Goal: Transaction & Acquisition: Purchase product/service

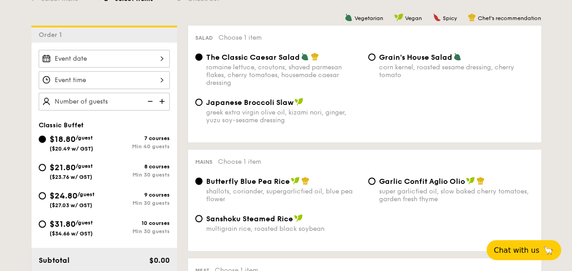
scroll to position [232, 0]
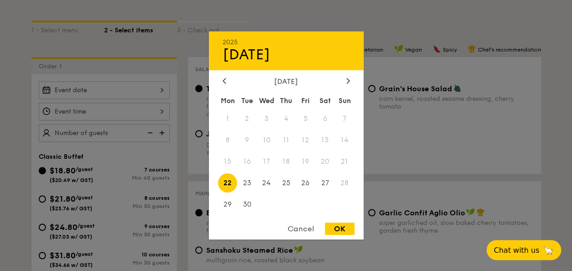
click at [147, 93] on div "2025 Sep [DATE] Tue Wed Thu Fri Sat Sun 1 2 3 4 5 6 7 8 9 10 11 12 13 14 15 16 …" at bounding box center [104, 90] width 131 height 18
drag, startPoint x: 350, startPoint y: 75, endPoint x: 347, endPoint y: 80, distance: 5.9
click at [347, 80] on div "2025 Sep [DATE] Tue Wed Thu Fri Sat Sun 1 2 3 4 5 6 7 8 9 10 11 12 13 14 15 16 …" at bounding box center [286, 135] width 155 height 208
click at [347, 80] on icon at bounding box center [349, 80] width 4 height 6
click at [303, 139] on span "10" at bounding box center [306, 140] width 20 height 20
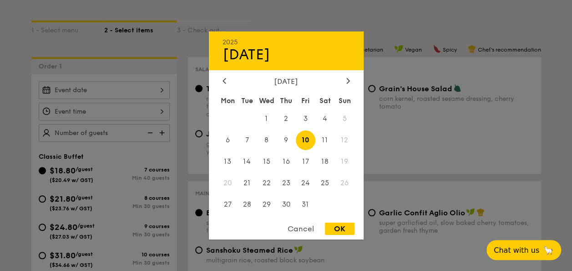
click at [339, 226] on div "OK" at bounding box center [340, 228] width 30 height 12
type input "[DATE]"
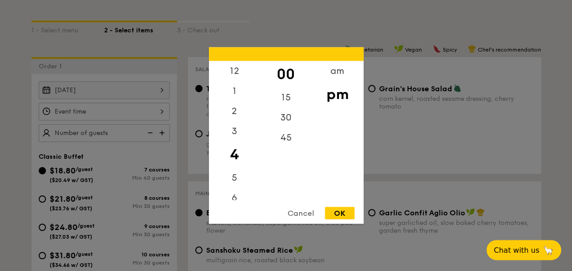
click at [156, 115] on div "12 1 2 3 4 5 6 7 8 9 10 11 00 15 30 45 am pm Cancel OK" at bounding box center [104, 111] width 131 height 18
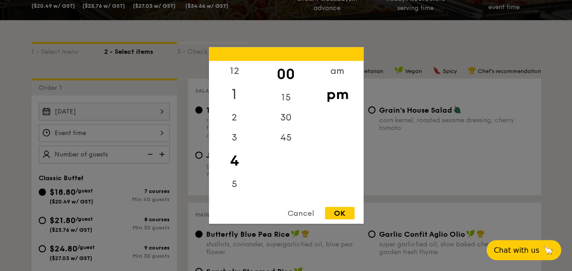
scroll to position [181, 0]
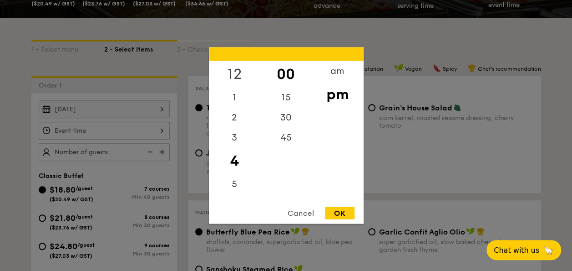
click at [237, 75] on div "12" at bounding box center [234, 74] width 51 height 26
click at [335, 212] on div "OK" at bounding box center [340, 213] width 30 height 12
type input "12:00PM"
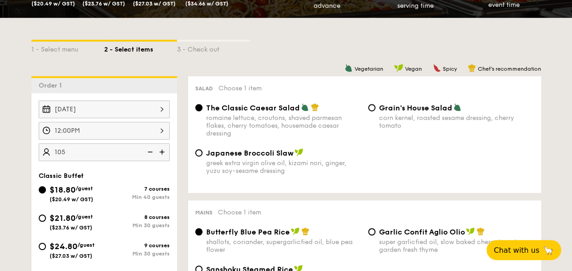
type input "105 guests"
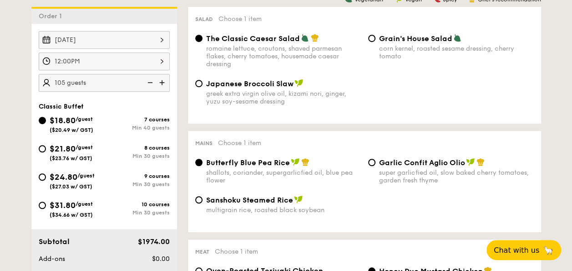
scroll to position [250, 0]
click at [40, 203] on input "$31.80 /guest ($34.66 w/ GST) 10 courses Min 30 guests" at bounding box center [42, 204] width 7 height 7
radio input "true"
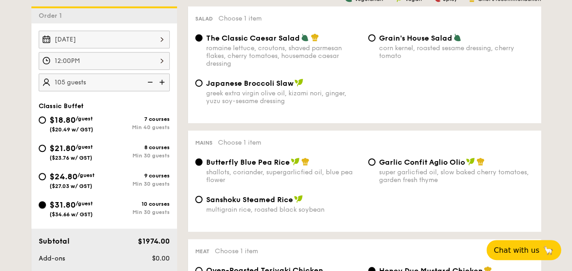
radio input "true"
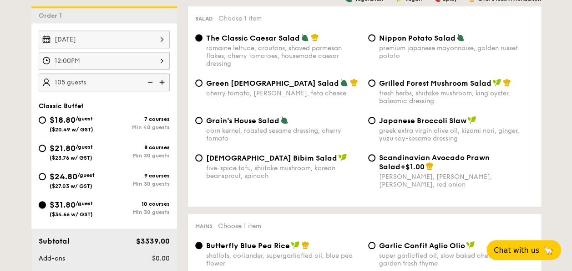
scroll to position [210, 0]
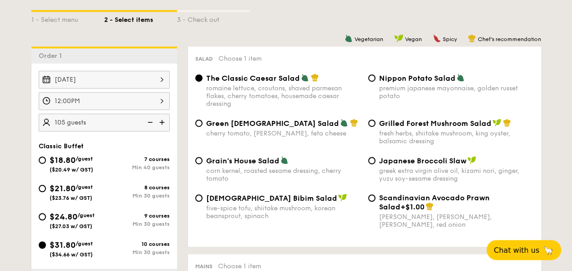
click at [232, 127] on span "Green [DEMOGRAPHIC_DATA] Salad" at bounding box center [272, 123] width 133 height 9
click at [203, 127] on input "Green Goddess Salad cherry tomato, [PERSON_NAME], feta cheese" at bounding box center [198, 122] width 7 height 7
radio input "true"
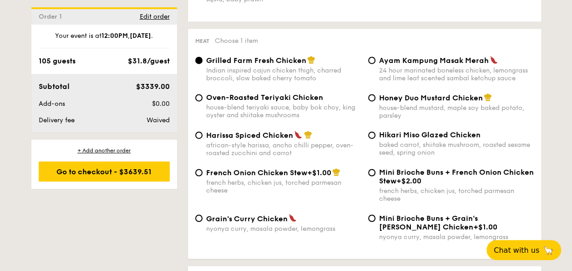
scroll to position [656, 0]
click at [237, 222] on span "Grain's Curry Chicken" at bounding box center [247, 217] width 82 height 9
click at [203, 221] on input "Grain's [PERSON_NAME] Chicken nyonya [PERSON_NAME], masala powder, lemongrass" at bounding box center [198, 217] width 7 height 7
radio input "true"
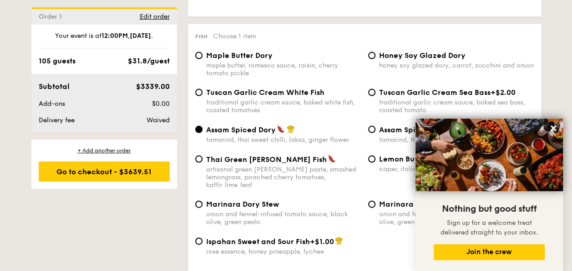
scroll to position [897, 0]
click at [554, 131] on icon at bounding box center [554, 128] width 8 height 8
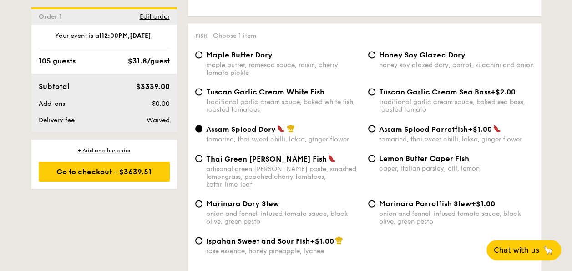
click at [394, 163] on span "Lemon Butter Caper Fish" at bounding box center [424, 158] width 90 height 9
click at [376, 162] on input "Lemon Butter Caper Fish caper, italian parsley, dill, lemon" at bounding box center [371, 158] width 7 height 7
radio input "true"
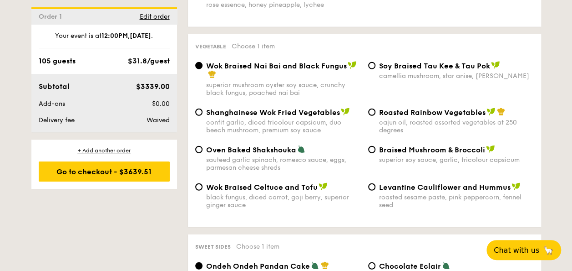
scroll to position [1143, 0]
click at [275, 144] on div "Oven Baked Shakshouka" at bounding box center [283, 148] width 155 height 9
click at [203, 145] on input "Oven Baked Shakshouka sauteed garlic spinach, romesco sauce, eggs, parmesan che…" at bounding box center [198, 148] width 7 height 7
radio input "true"
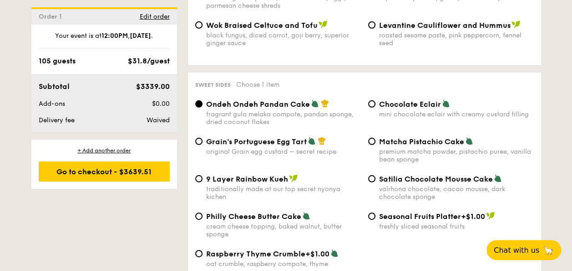
scroll to position [1347, 0]
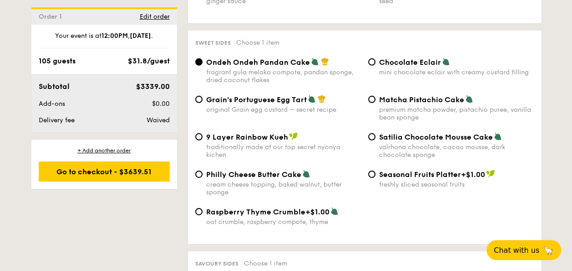
click at [277, 101] on span "Grain's Portuguese Egg Tart" at bounding box center [256, 99] width 101 height 9
click at [203, 101] on input "Grain's Portuguese Egg Tart original Grain egg custard – secret recipe" at bounding box center [198, 99] width 7 height 7
radio input "true"
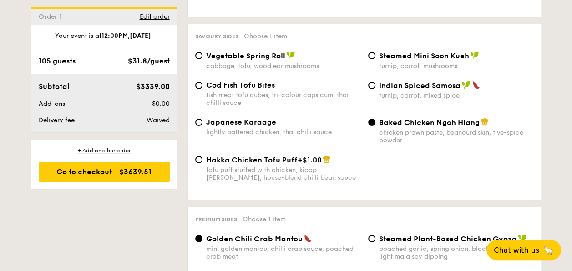
click at [242, 131] on div "Japanese Karaage lightly battered chicken, thai chilli sauce" at bounding box center [283, 126] width 155 height 18
click at [203, 126] on input "Japanese Karaage lightly battered chicken, thai chilli sauce" at bounding box center [198, 121] width 7 height 7
radio input "true"
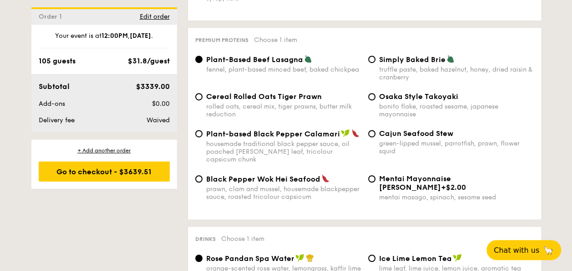
scroll to position [1944, 0]
click at [393, 150] on div "green-lipped mussel, parrotfish, prawn, flower squid" at bounding box center [456, 146] width 155 height 15
click at [376, 137] on input "Cajun Seafood Stew green-lipped mussel, parrotfish, prawn, flower squid" at bounding box center [371, 132] width 7 height 7
radio input "true"
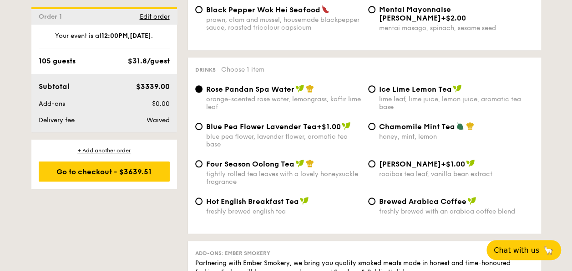
scroll to position [2113, 0]
click at [393, 96] on div "lime leaf, lime juice, lemon juice, aromatic tea base" at bounding box center [456, 102] width 155 height 15
click at [376, 92] on input "Ice Lime Lemon Tea lime leaf, lime juice, lemon juice, aromatic tea base" at bounding box center [371, 88] width 7 height 7
radio input "true"
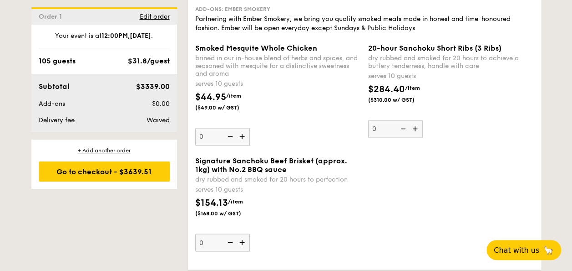
scroll to position [2356, 0]
